Goal: Task Accomplishment & Management: Complete application form

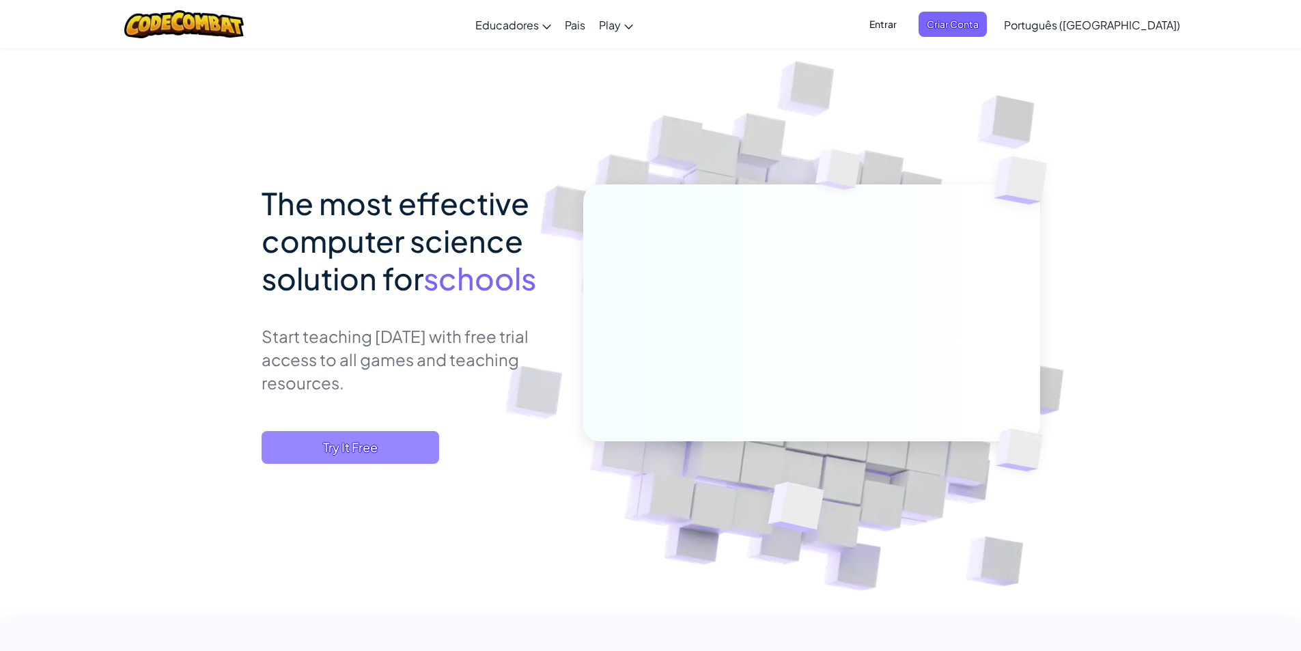
click at [367, 447] on span "Try It Free" at bounding box center [351, 447] width 178 height 33
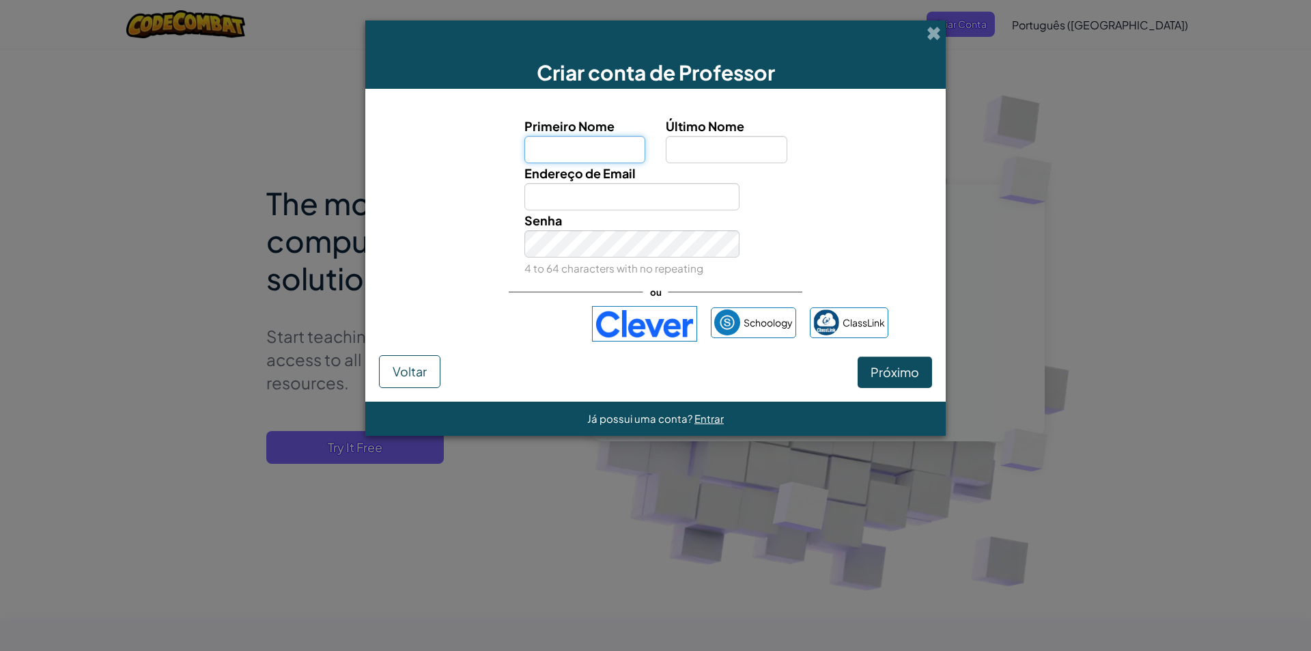
click at [630, 160] on input "Primeiro Nome" at bounding box center [586, 149] width 122 height 27
type input "Miriã"
click at [703, 137] on input "Último Nome" at bounding box center [727, 149] width 122 height 27
click at [702, 151] on input "Último Nome" at bounding box center [727, 149] width 122 height 27
type input "[PERSON_NAME]"
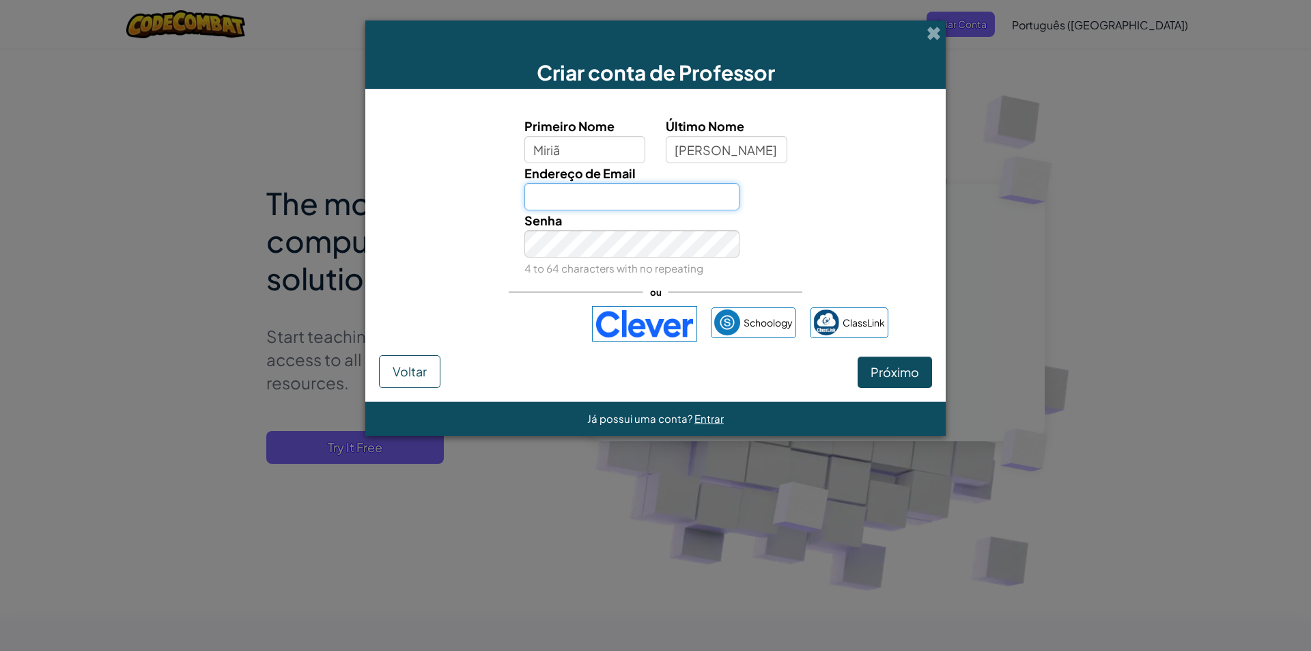
click at [593, 193] on input "Endereço de Email" at bounding box center [633, 196] width 216 height 27
type input "miria"
click at [935, 29] on span at bounding box center [934, 33] width 14 height 14
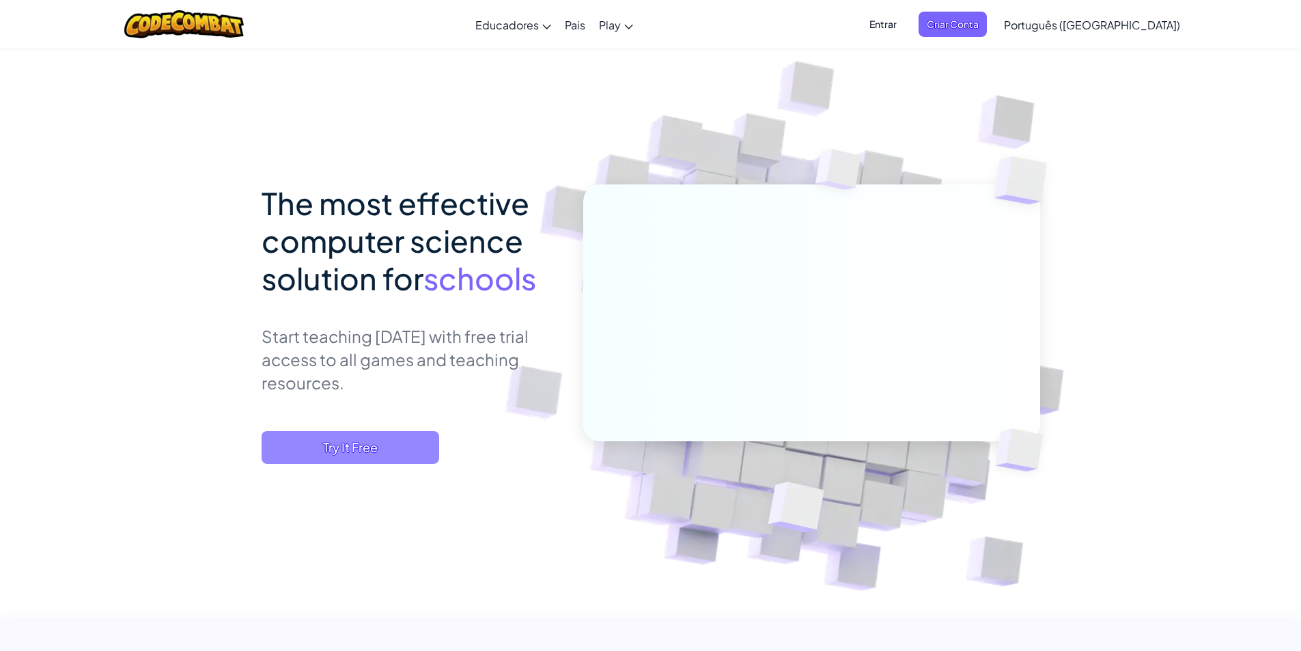
click at [348, 456] on span "Try It Free" at bounding box center [351, 447] width 178 height 33
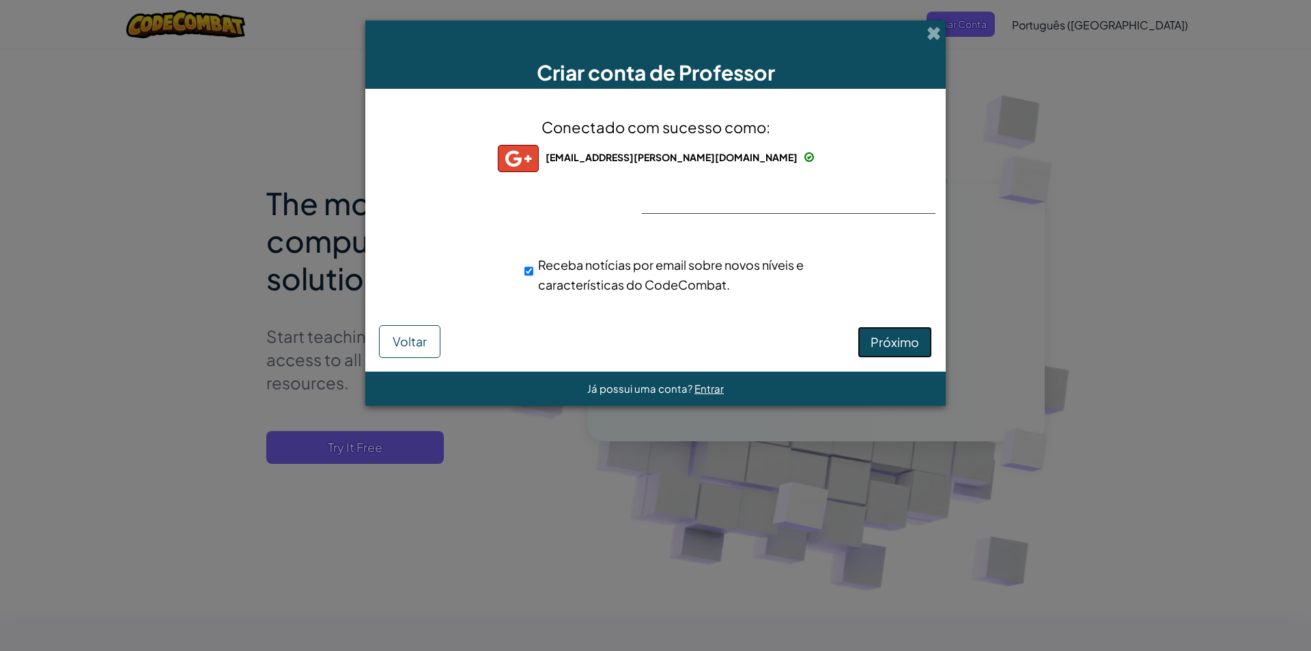
click at [870, 350] on button "Próximo" at bounding box center [895, 341] width 74 height 31
select select "[GEOGRAPHIC_DATA]"
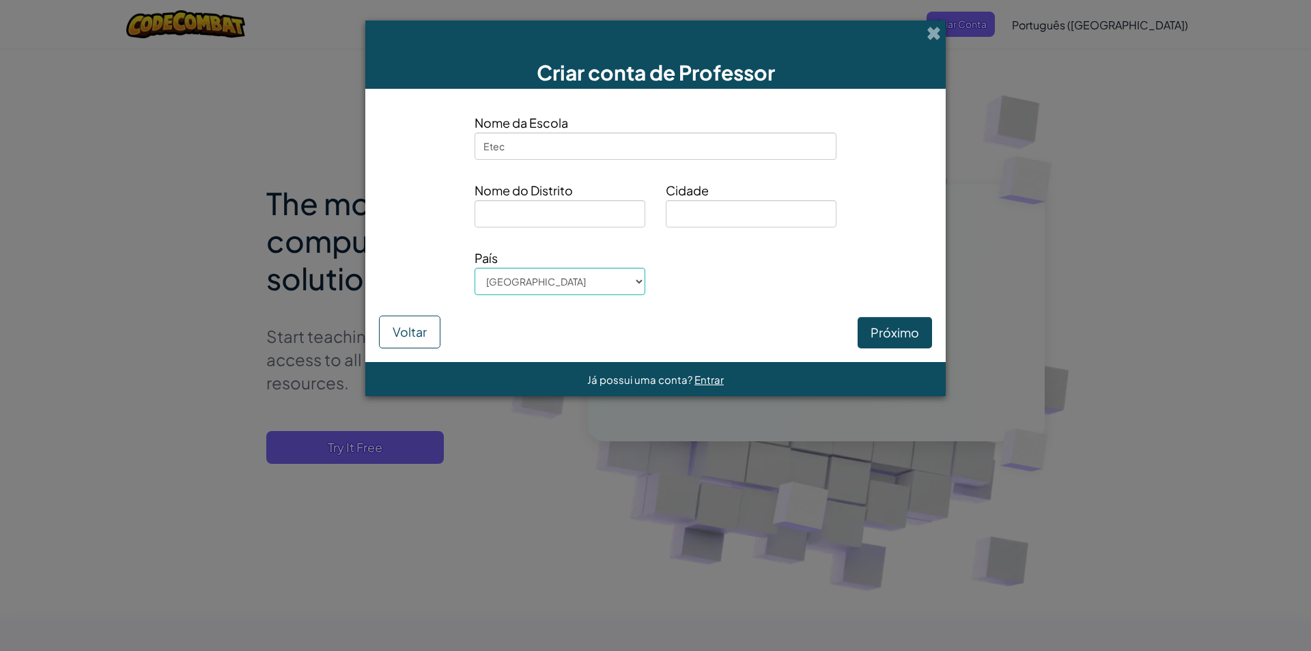
type input "Etec"
click at [576, 221] on input at bounding box center [560, 213] width 171 height 27
drag, startPoint x: 574, startPoint y: 221, endPoint x: 395, endPoint y: 220, distance: 179.0
click at [395, 220] on div "Nome do [GEOGRAPHIC_DATA]" at bounding box center [656, 208] width 574 height 57
type input "Garça"
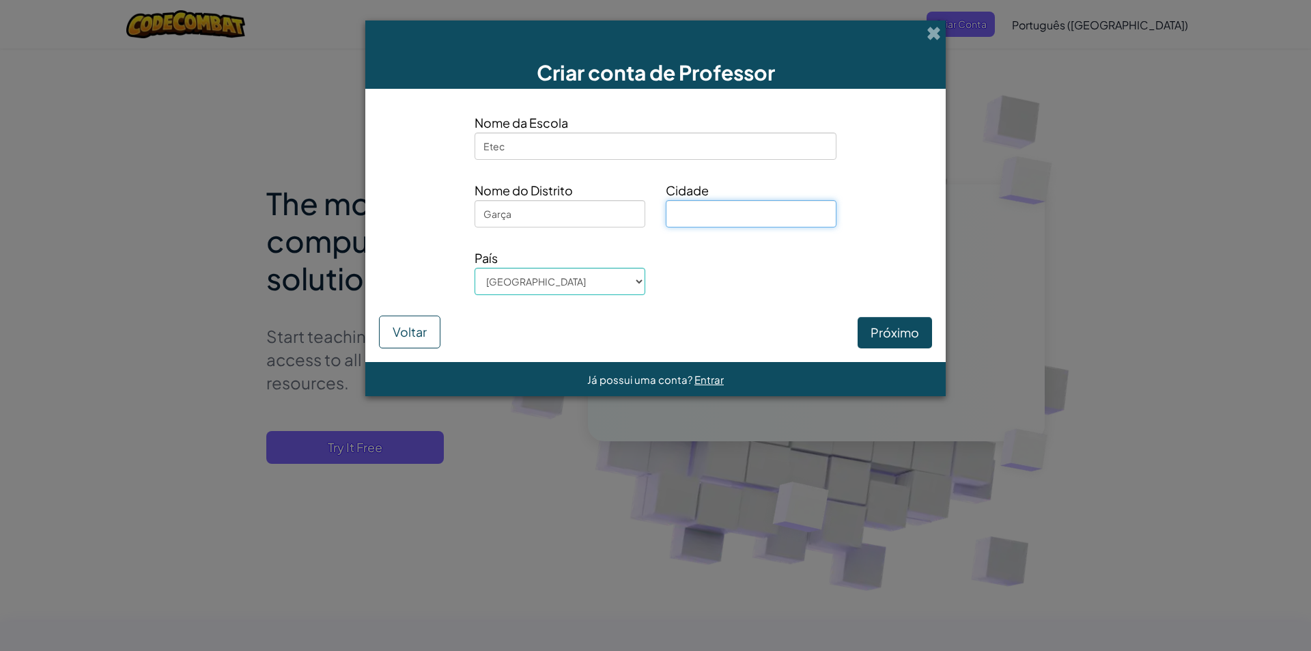
click at [716, 212] on input at bounding box center [751, 213] width 171 height 27
drag, startPoint x: 512, startPoint y: 212, endPoint x: 340, endPoint y: 224, distance: 171.9
click at [340, 224] on div "Criar conta de Professor Nome da Escola Etec [GEOGRAPHIC_DATA] do [GEOGRAPHIC_D…" at bounding box center [655, 325] width 1311 height 651
click at [699, 206] on input at bounding box center [751, 213] width 171 height 27
type input "Garça"
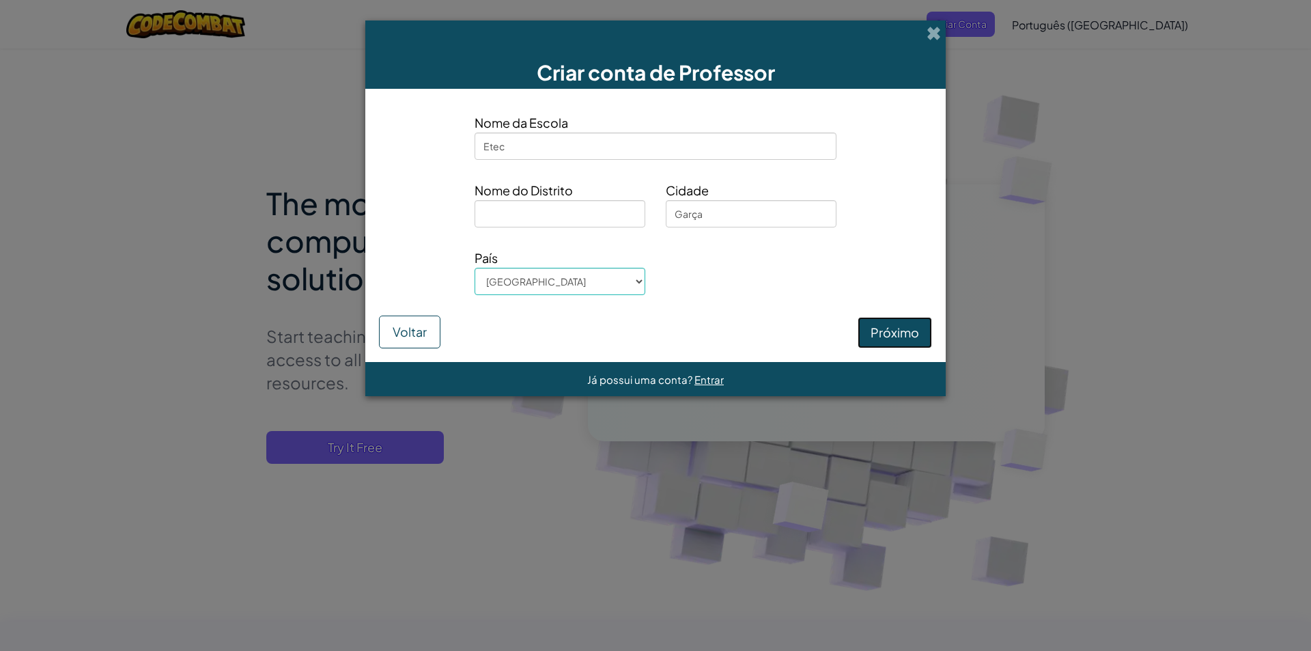
click at [898, 331] on button "Próximo" at bounding box center [895, 332] width 74 height 31
click at [576, 218] on input at bounding box center [560, 213] width 171 height 27
type input "Garça"
click at [869, 326] on button "Próximo" at bounding box center [895, 332] width 74 height 31
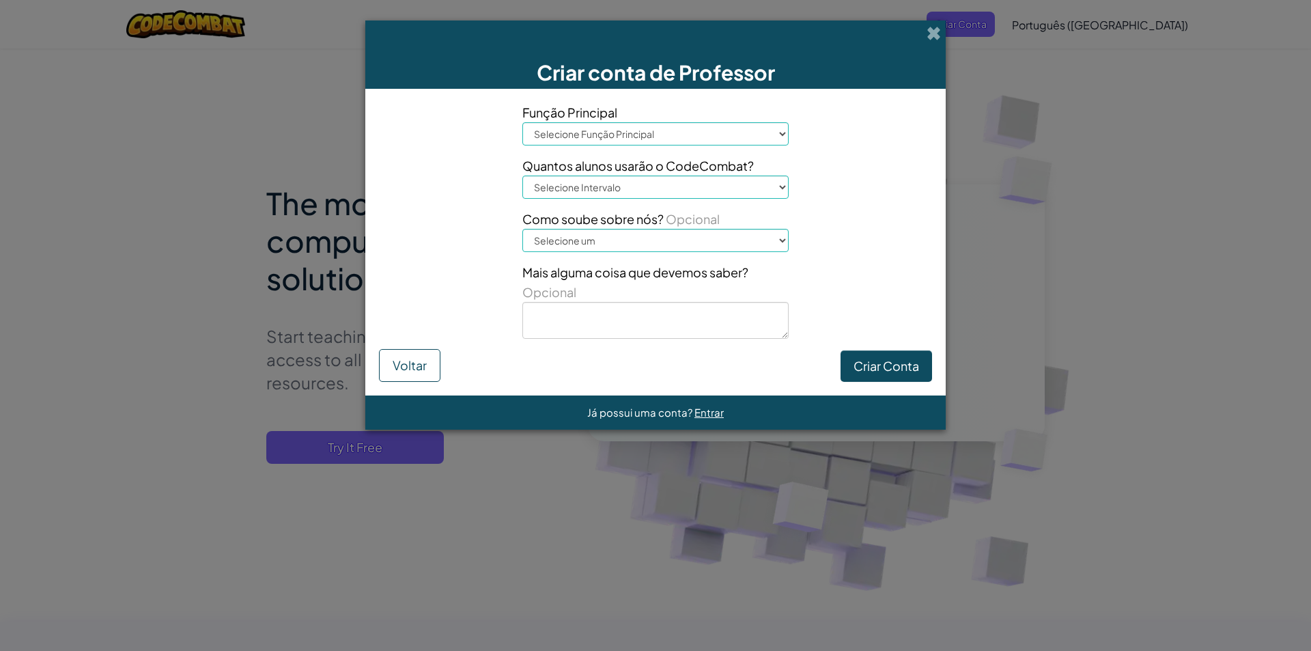
click at [734, 130] on select "Selecione Função Principal Diretor Pais Coordenador de Tecnologia Professor Ori…" at bounding box center [656, 133] width 266 height 23
select select "Teacher"
click at [523, 122] on select "Selecione Função Principal Diretor Pais Coordenador de Tecnologia Professor Ori…" at bounding box center [656, 133] width 266 height 23
click at [599, 193] on select "Selecione Intervalo 1-10 11-50 [PHONE_NUMBER] [PHONE_NUMBER] 1000+" at bounding box center [656, 187] width 266 height 23
click at [412, 365] on button "Voltar" at bounding box center [409, 365] width 61 height 33
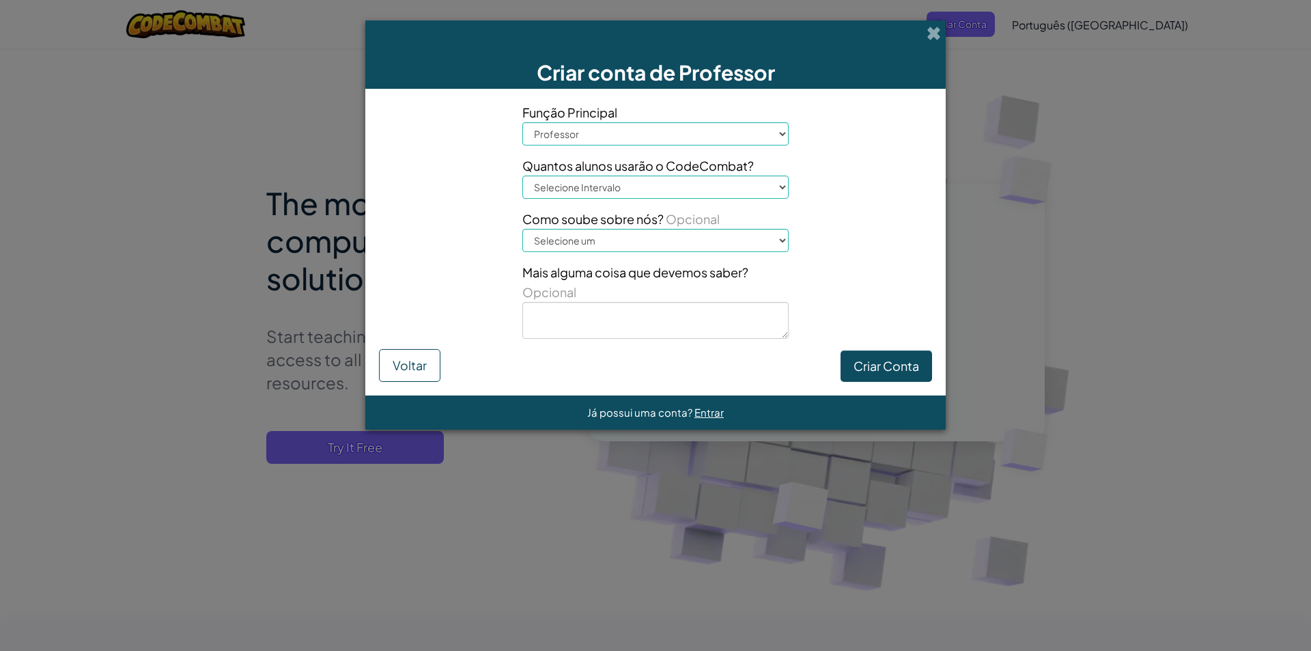
select select "[GEOGRAPHIC_DATA]"
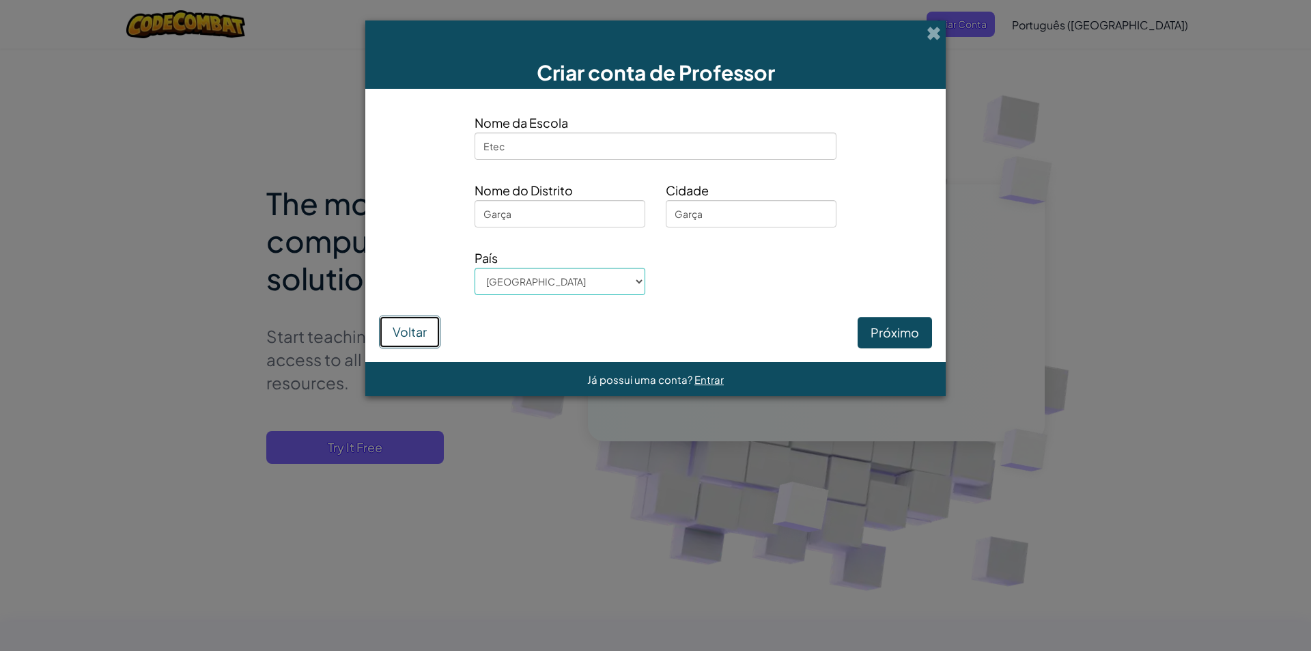
click at [413, 323] on button "Voltar" at bounding box center [409, 332] width 61 height 33
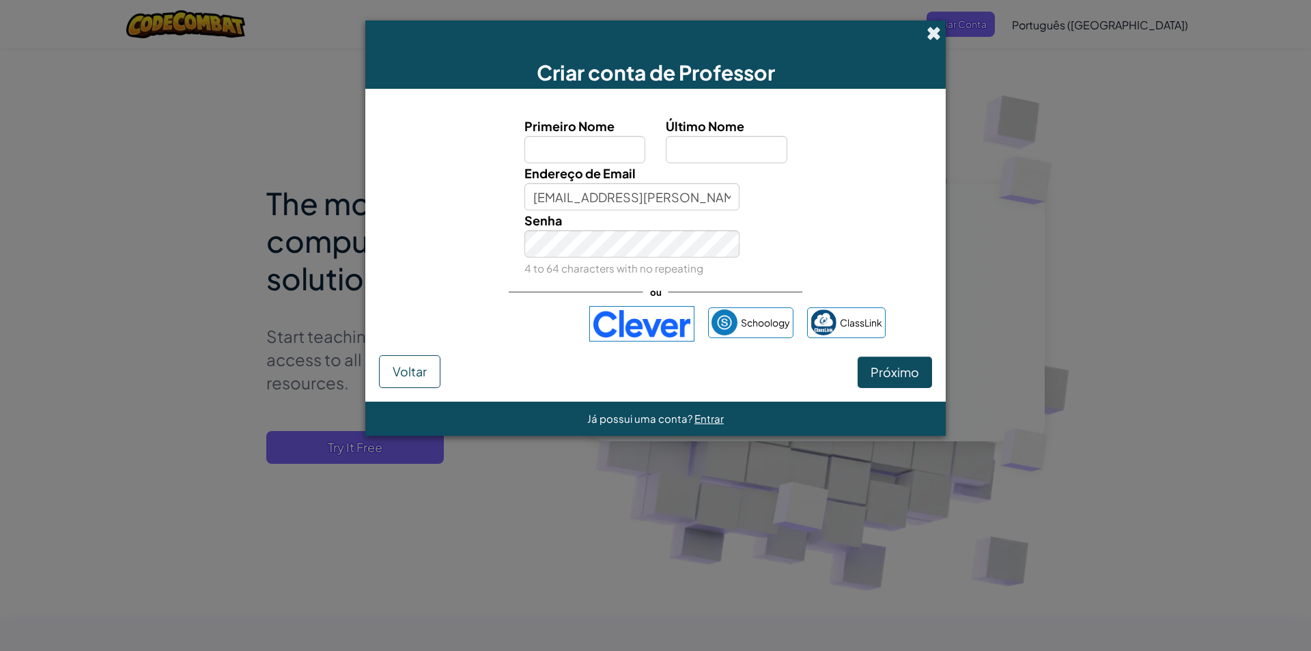
click at [934, 36] on span at bounding box center [934, 33] width 14 height 14
